Goal: Check status: Check status

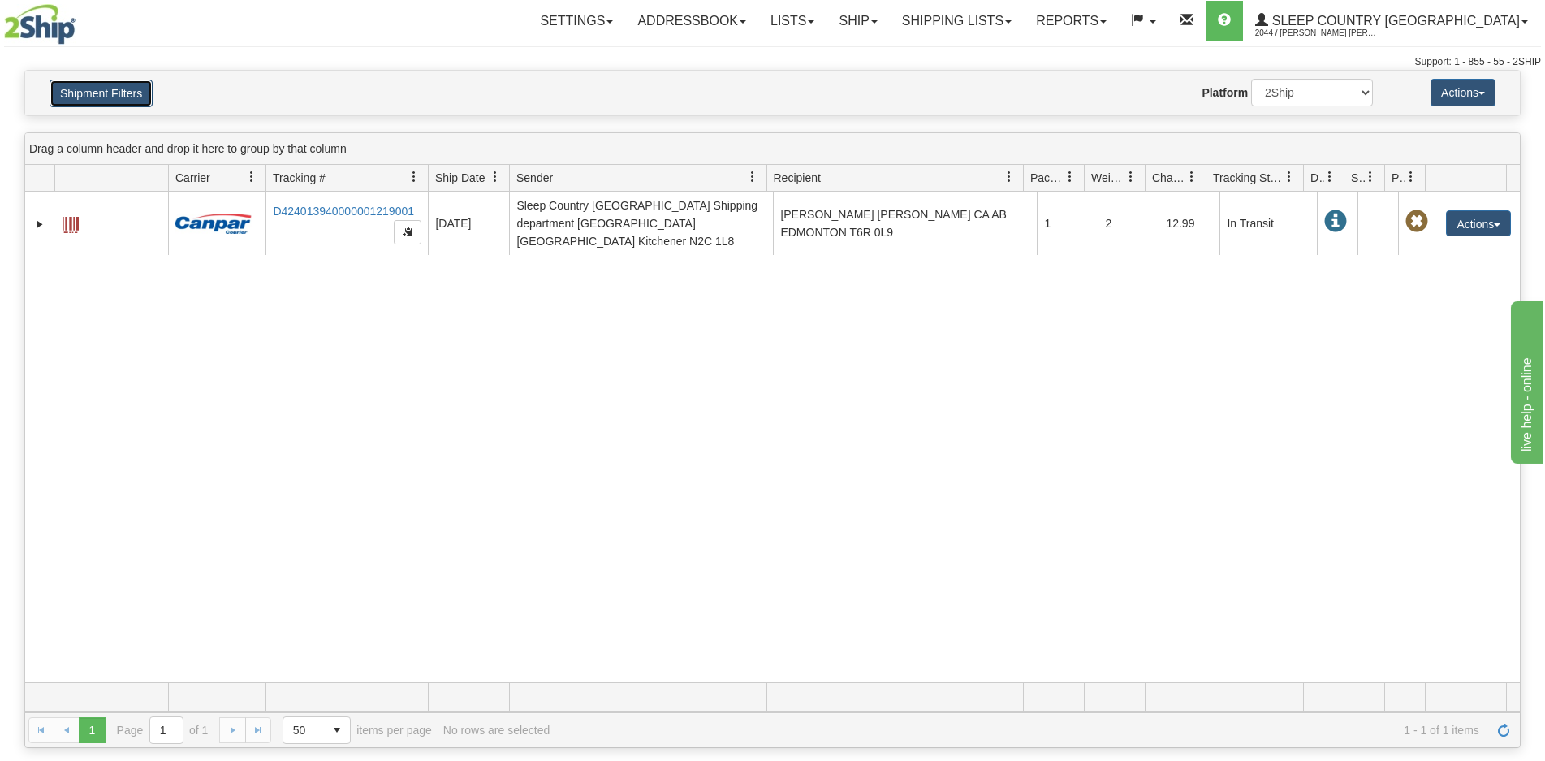
click at [110, 94] on button "Shipment Filters" at bounding box center [101, 94] width 103 height 28
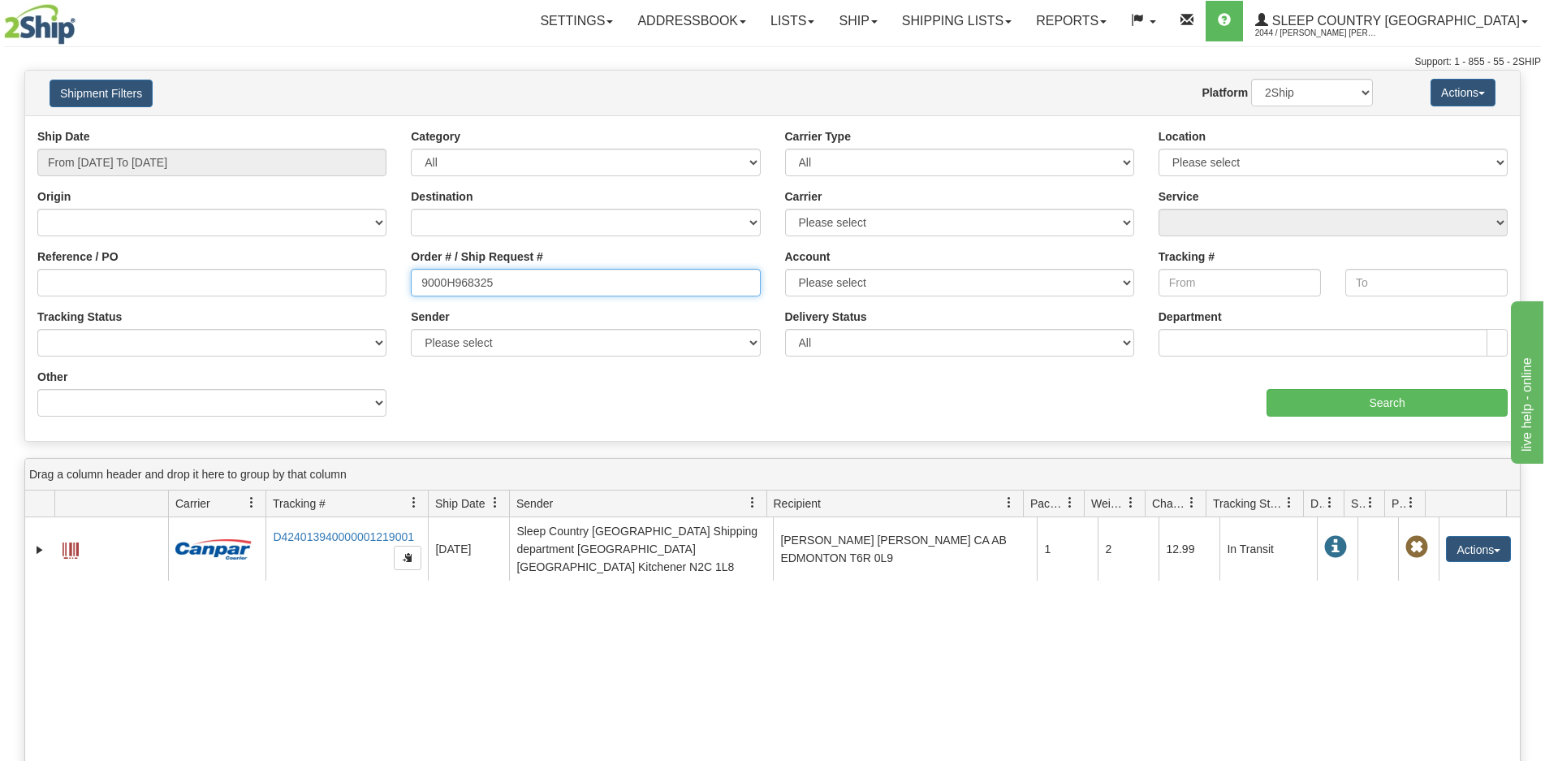
drag, startPoint x: 505, startPoint y: 282, endPoint x: 375, endPoint y: 294, distance: 130.5
click at [375, 128] on div "Reference / PO Order # / Ship Request # 9000H968325 Account Please select [GEOG…" at bounding box center [772, 128] width 1495 height 0
paste input "2H983106"
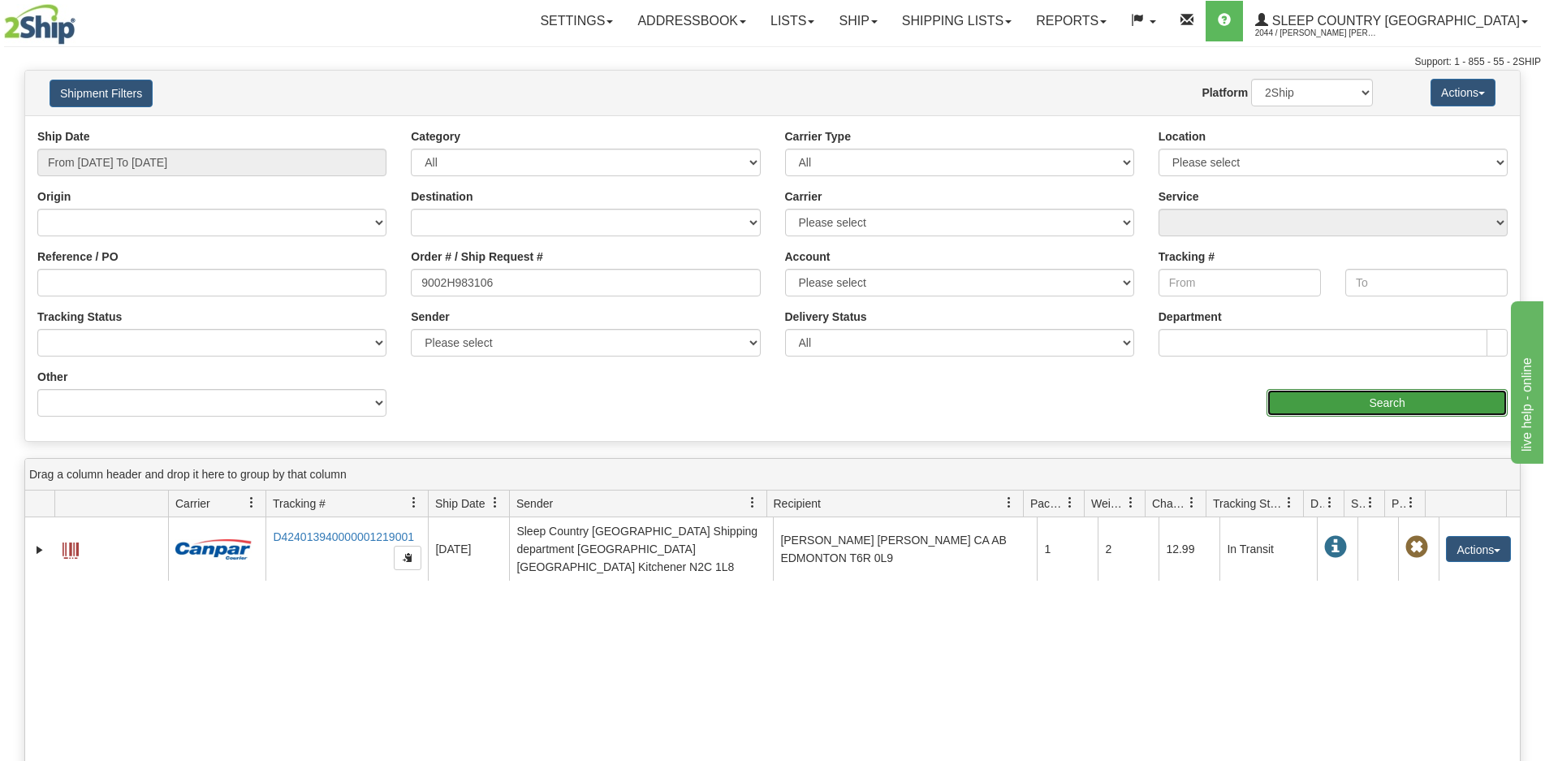
click at [1374, 403] on input "Search" at bounding box center [1387, 403] width 241 height 28
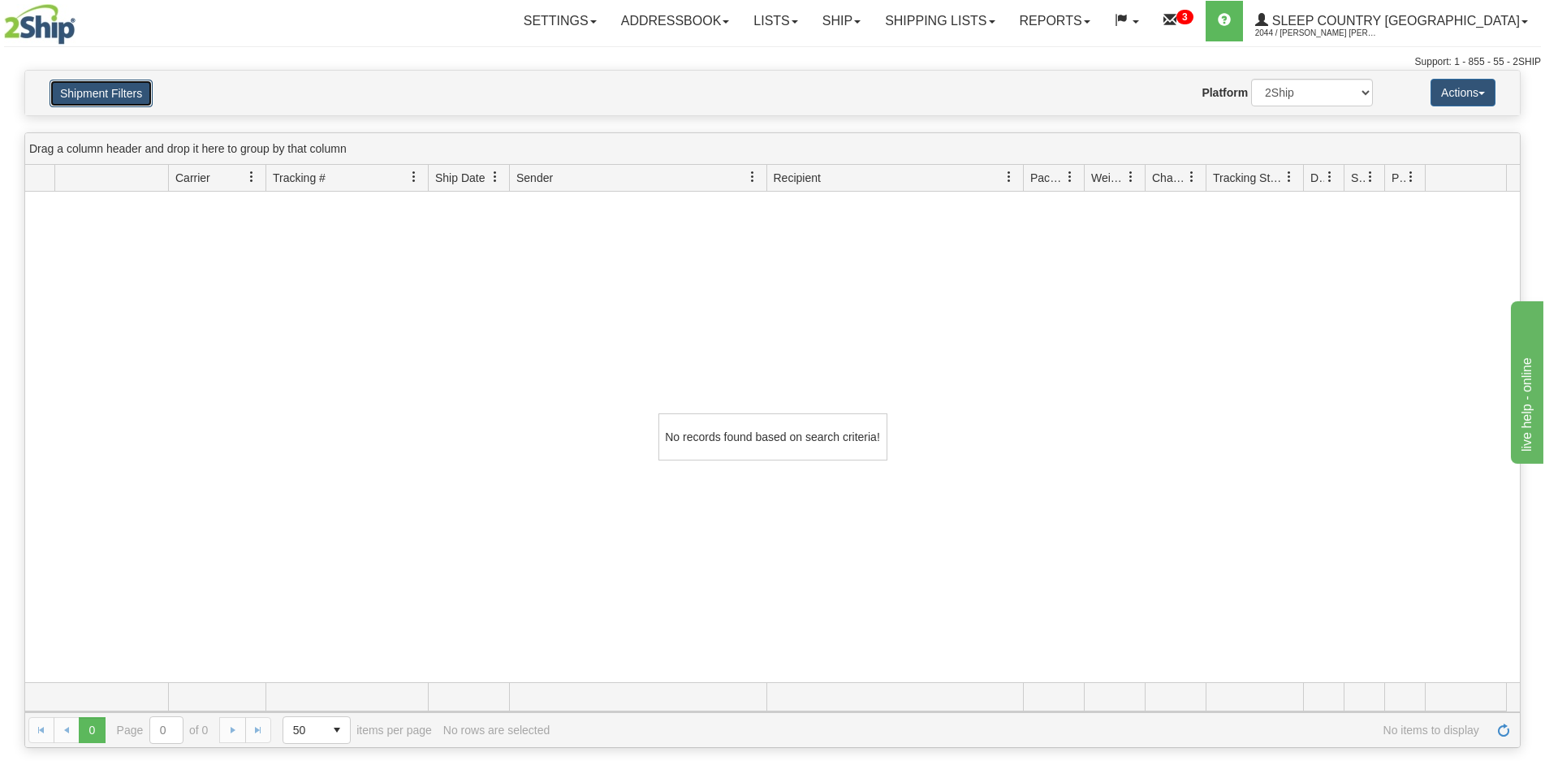
click at [128, 92] on button "Shipment Filters" at bounding box center [101, 94] width 103 height 28
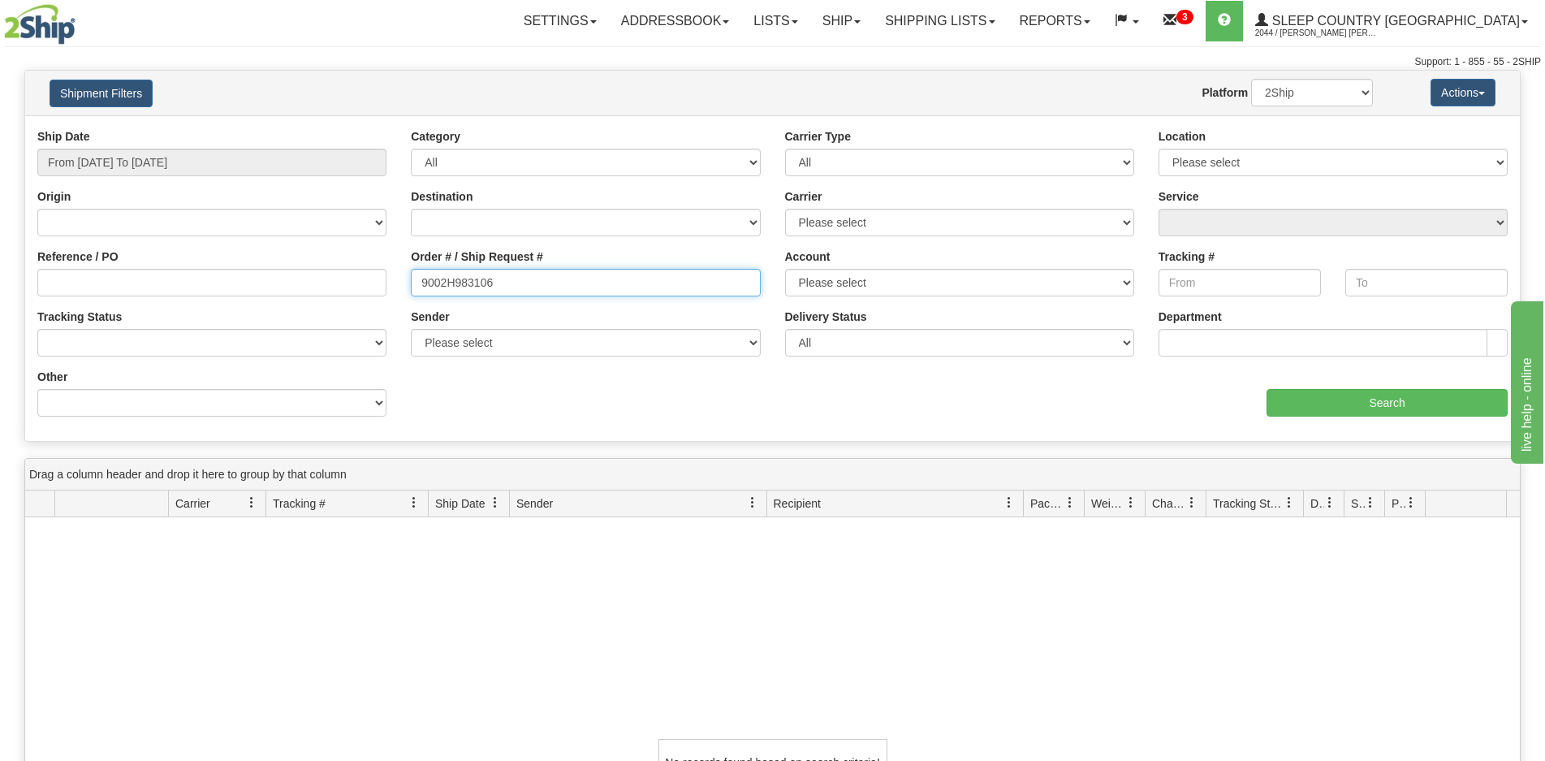
drag, startPoint x: 527, startPoint y: 281, endPoint x: 282, endPoint y: 271, distance: 245.5
click at [282, 128] on div "Reference / PO Order # / Ship Request # 9002H983106 Account Please select [GEOG…" at bounding box center [772, 128] width 1495 height 0
paste input "0H941917"
type input "9000H941917"
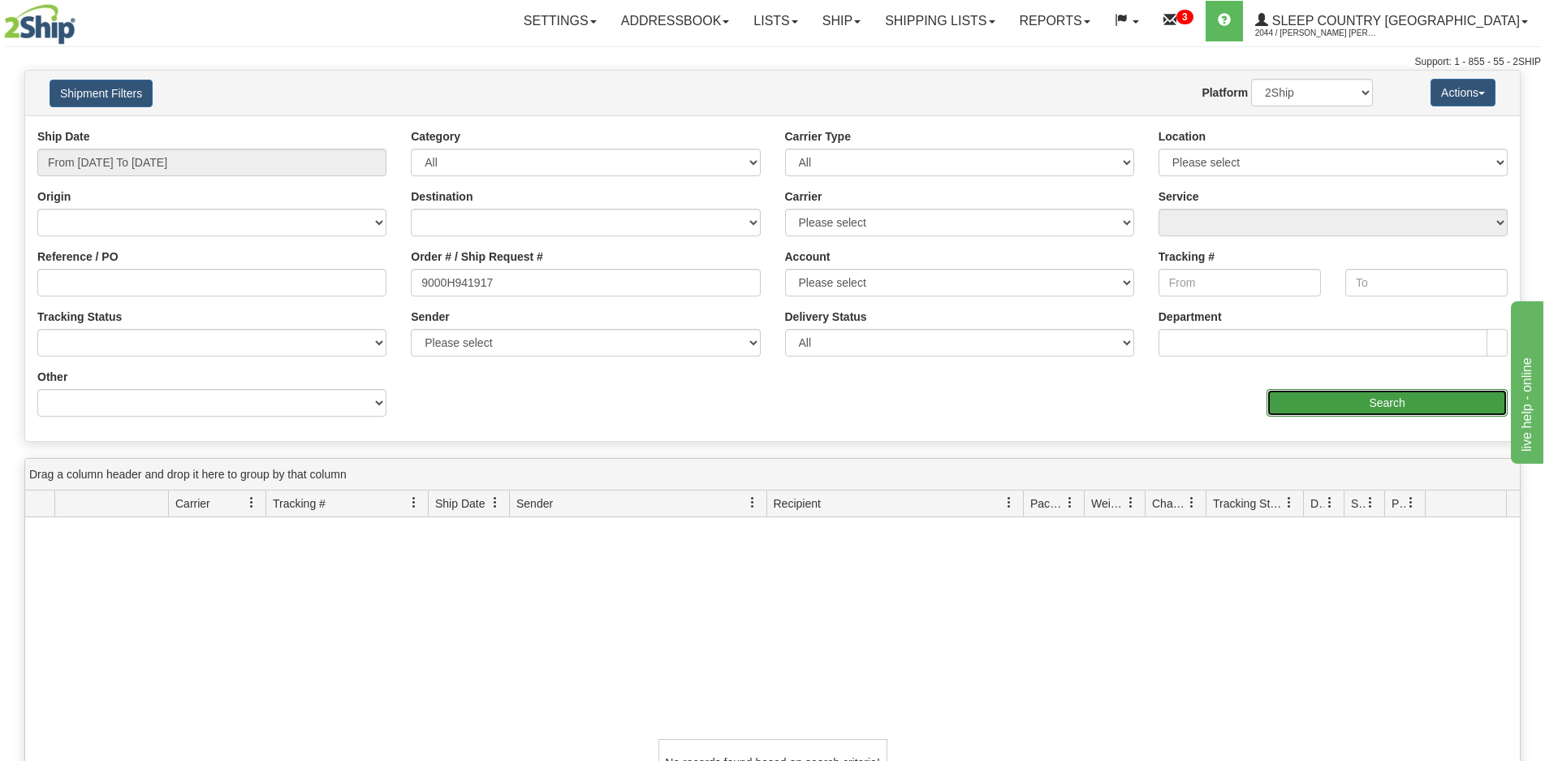
click at [1345, 393] on input "Search" at bounding box center [1387, 403] width 241 height 28
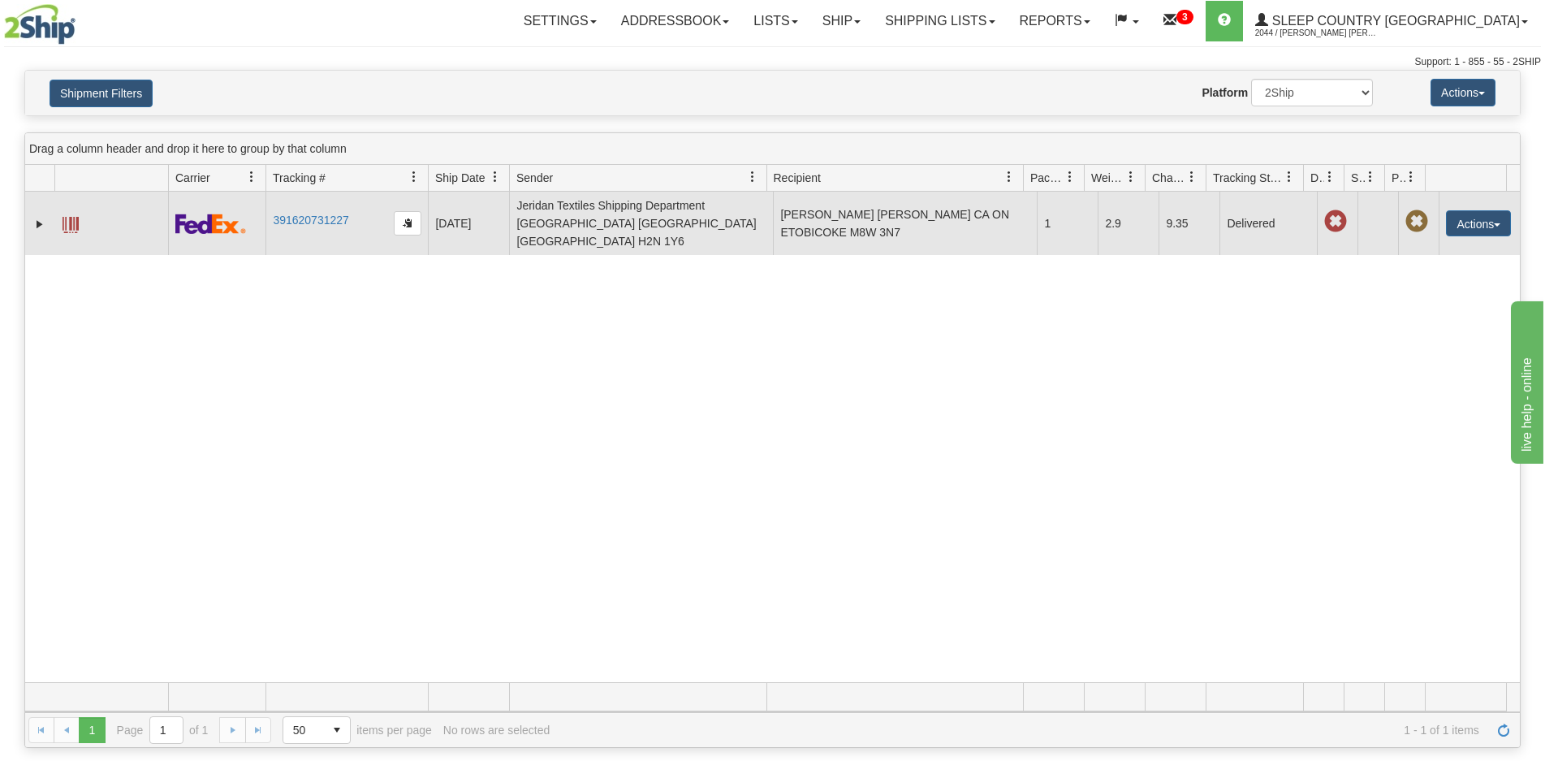
click at [304, 201] on td "391620731227" at bounding box center [347, 223] width 162 height 63
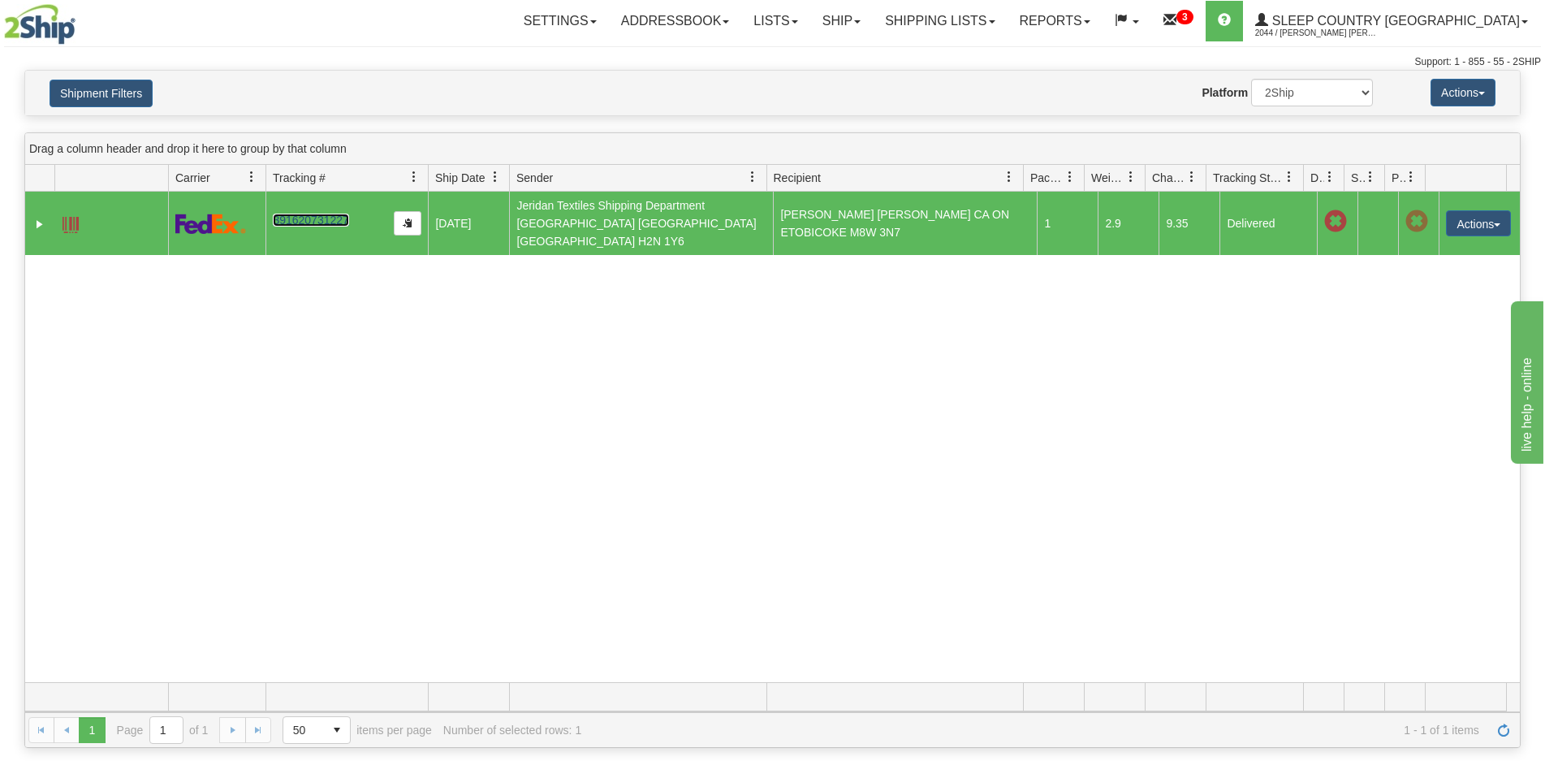
click at [305, 214] on link "391620731227" at bounding box center [311, 220] width 76 height 13
